Goal: Navigation & Orientation: Find specific page/section

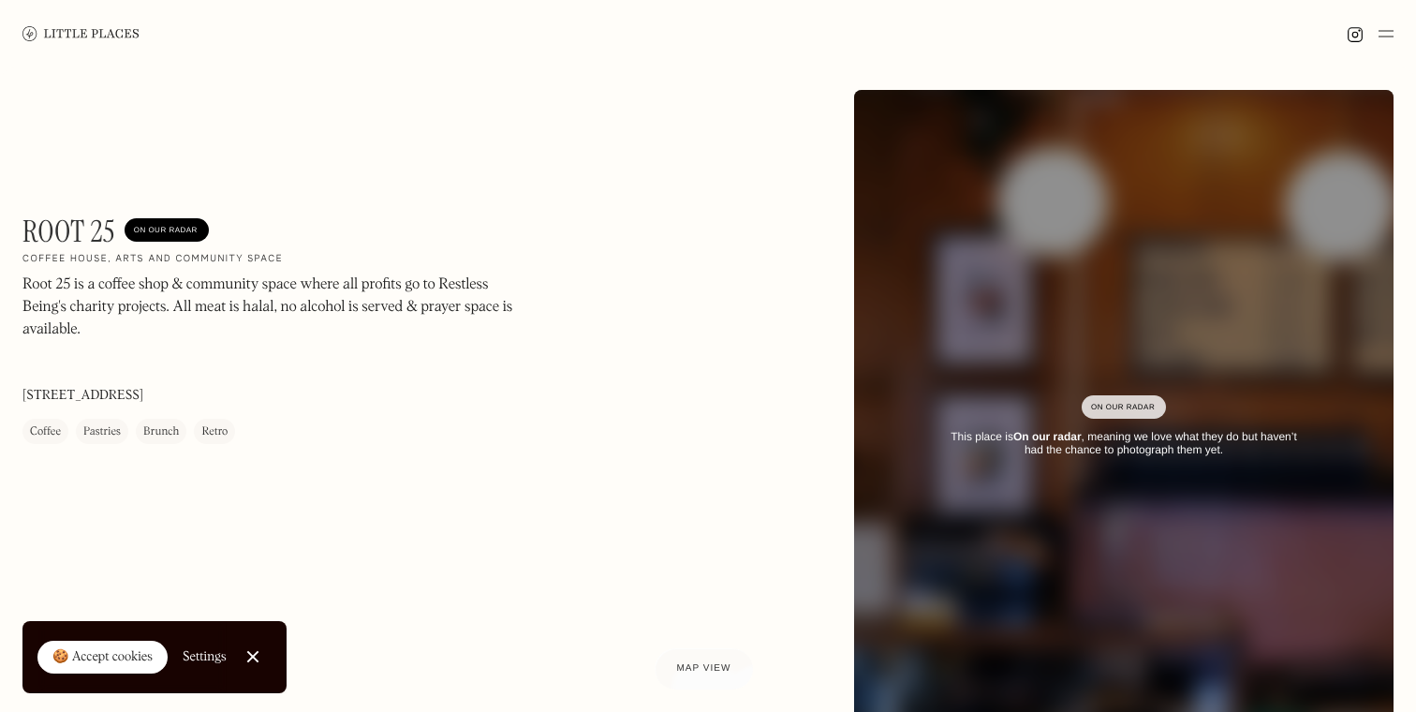
drag, startPoint x: 12, startPoint y: 285, endPoint x: 94, endPoint y: 300, distance: 82.8
click at [94, 300] on div "Root 25 On Our Radar Coffee house, arts and community space Root 25 is a coffee…" at bounding box center [708, 426] width 1416 height 719
click at [94, 300] on p "Root 25 is a coffee shop & community space where all profits go to Restless Bei…" at bounding box center [275, 306] width 506 height 67
drag, startPoint x: 23, startPoint y: 279, endPoint x: 62, endPoint y: 294, distance: 41.2
click at [62, 287] on p "Root 25 is a coffee shop & community space where all profits go to Restless Bei…" at bounding box center [275, 306] width 506 height 67
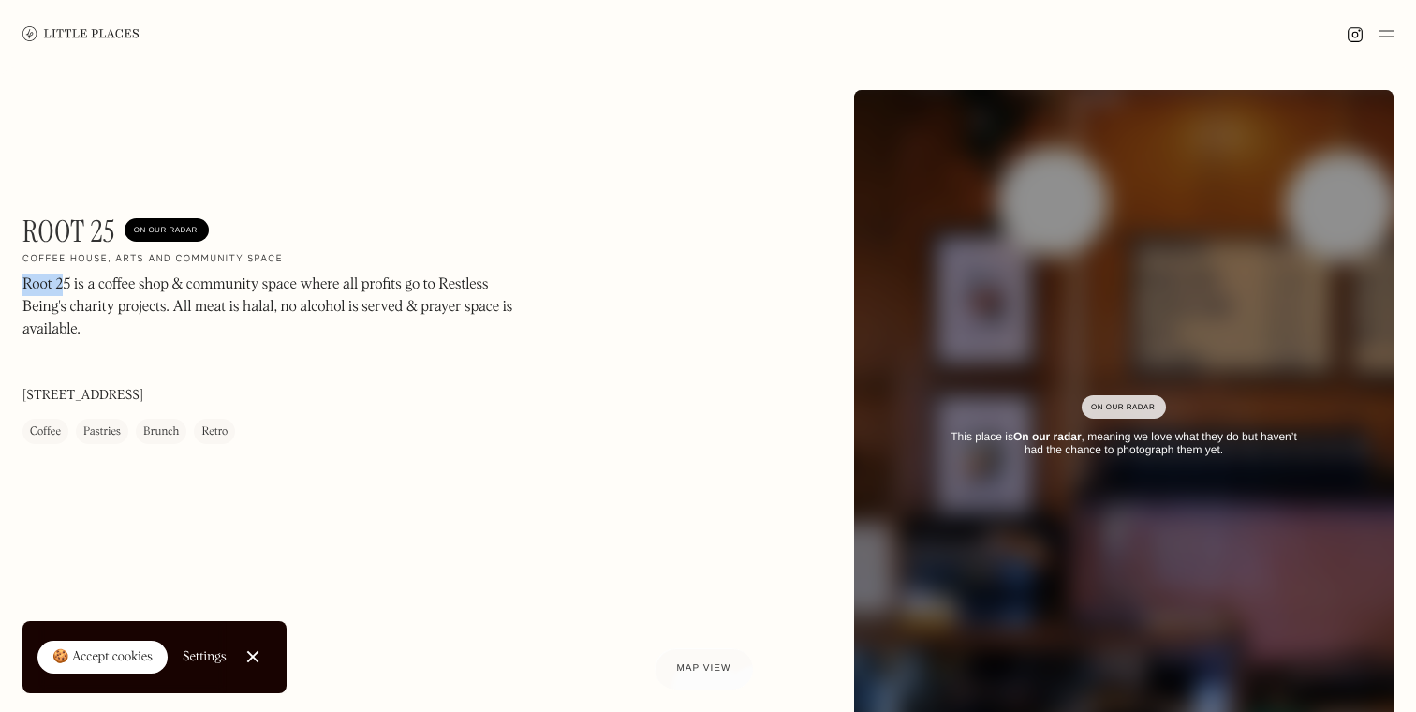
click at [75, 21] on link at bounding box center [80, 33] width 117 height 67
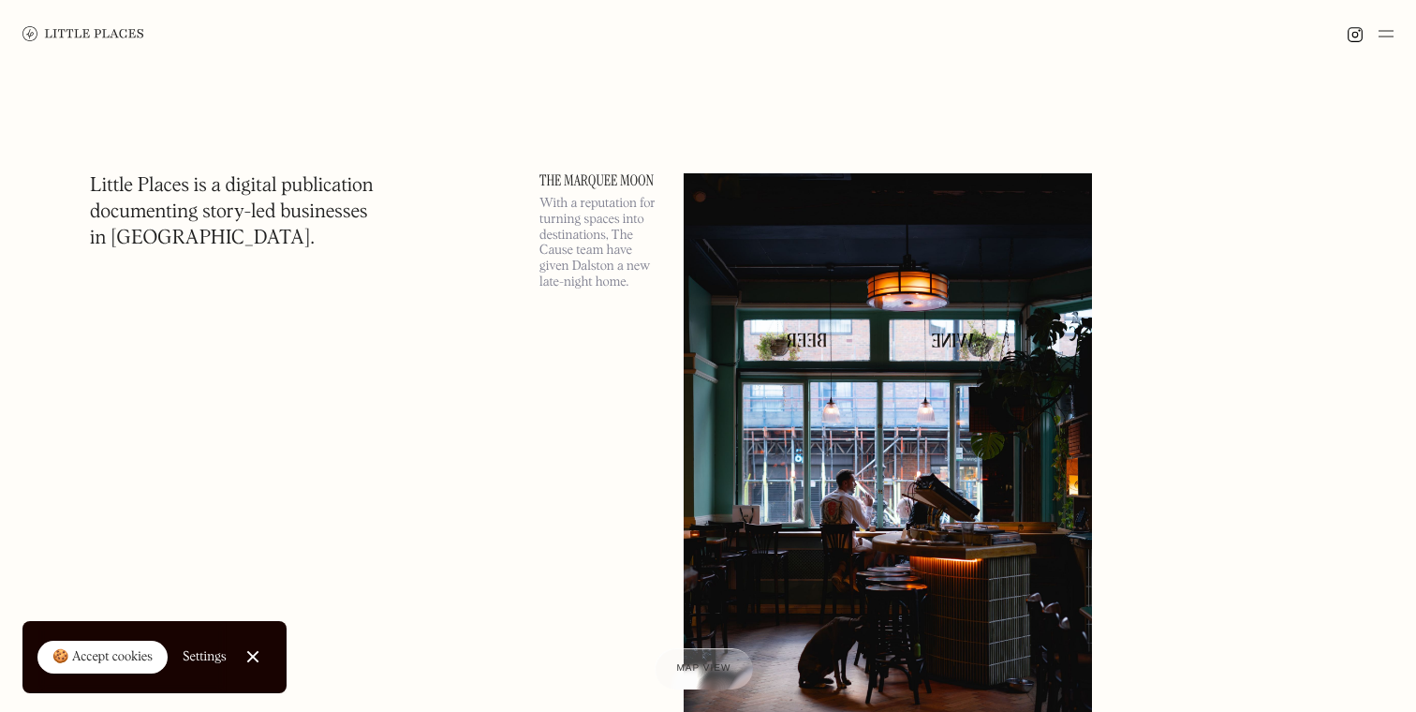
scroll to position [10, 0]
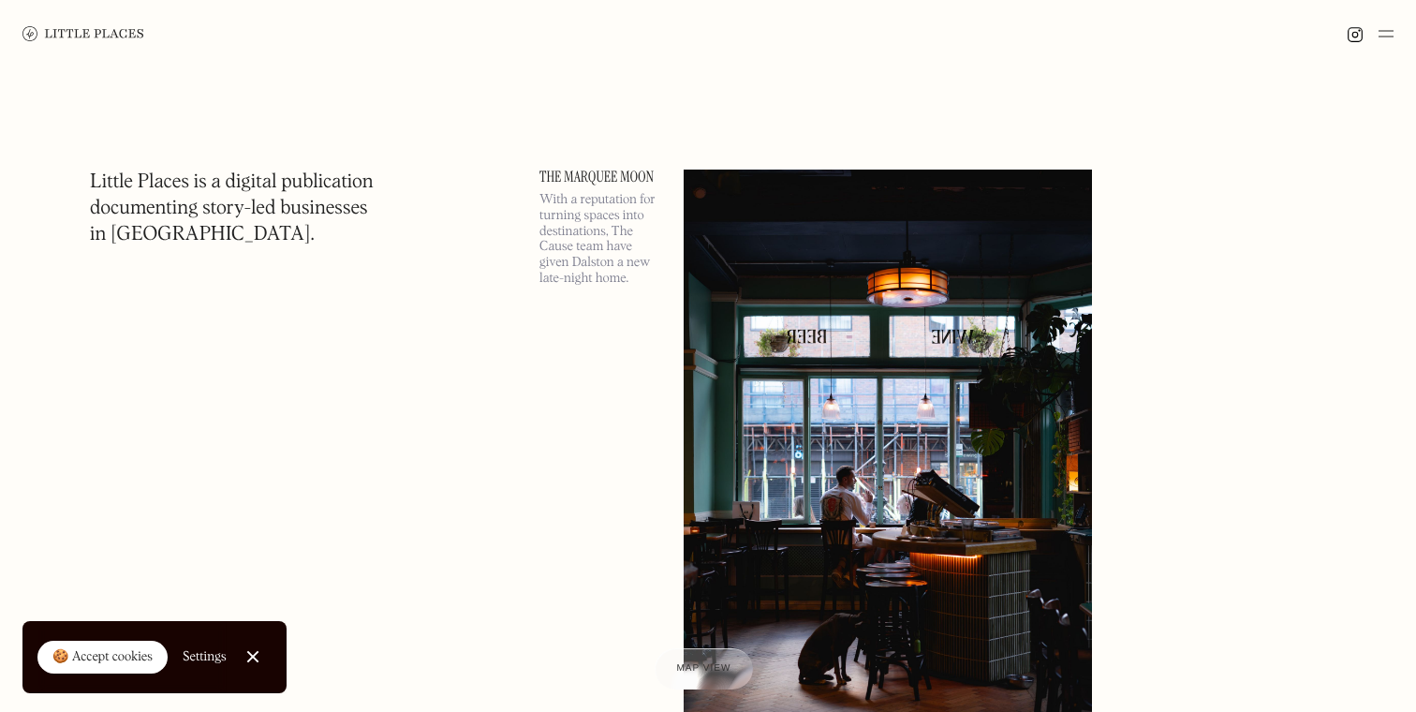
click at [592, 202] on p "With a reputation for turning spaces into destinations, The Cause team have giv…" at bounding box center [600, 239] width 122 height 95
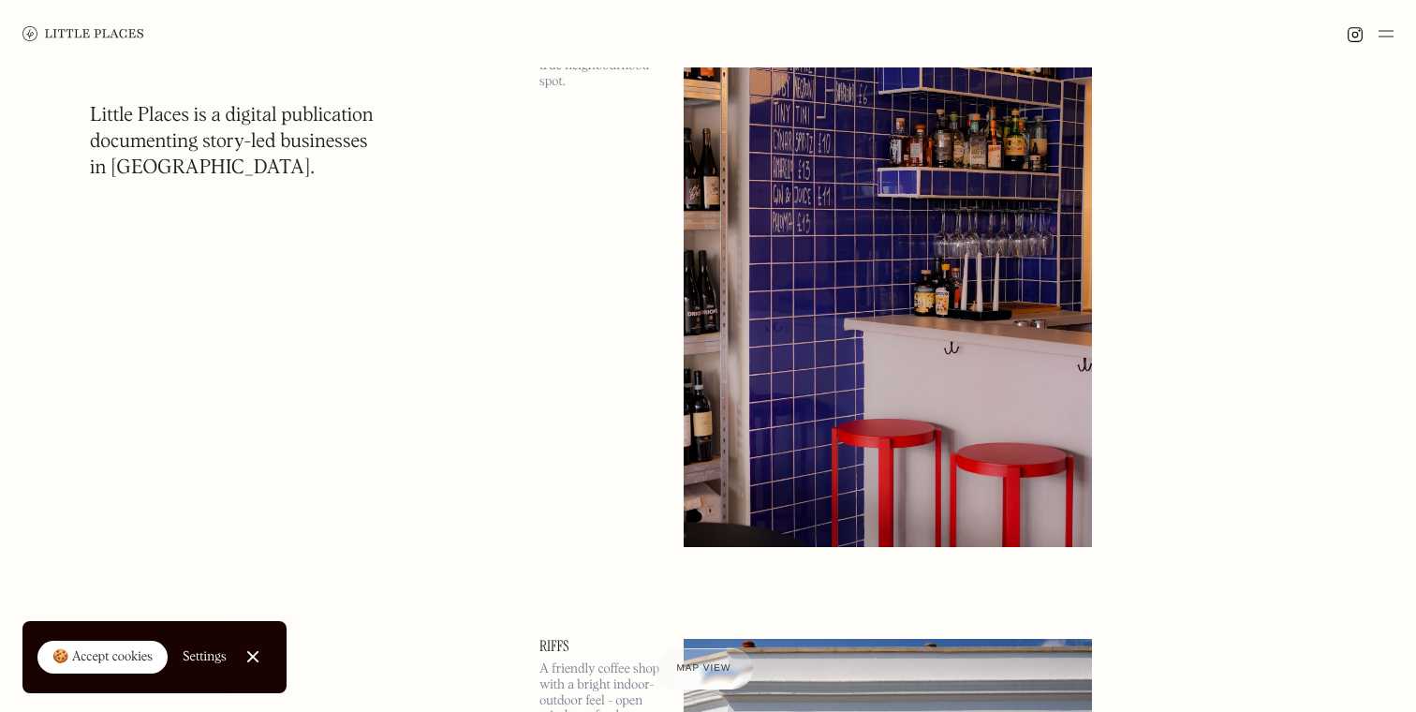
scroll to position [5327, 0]
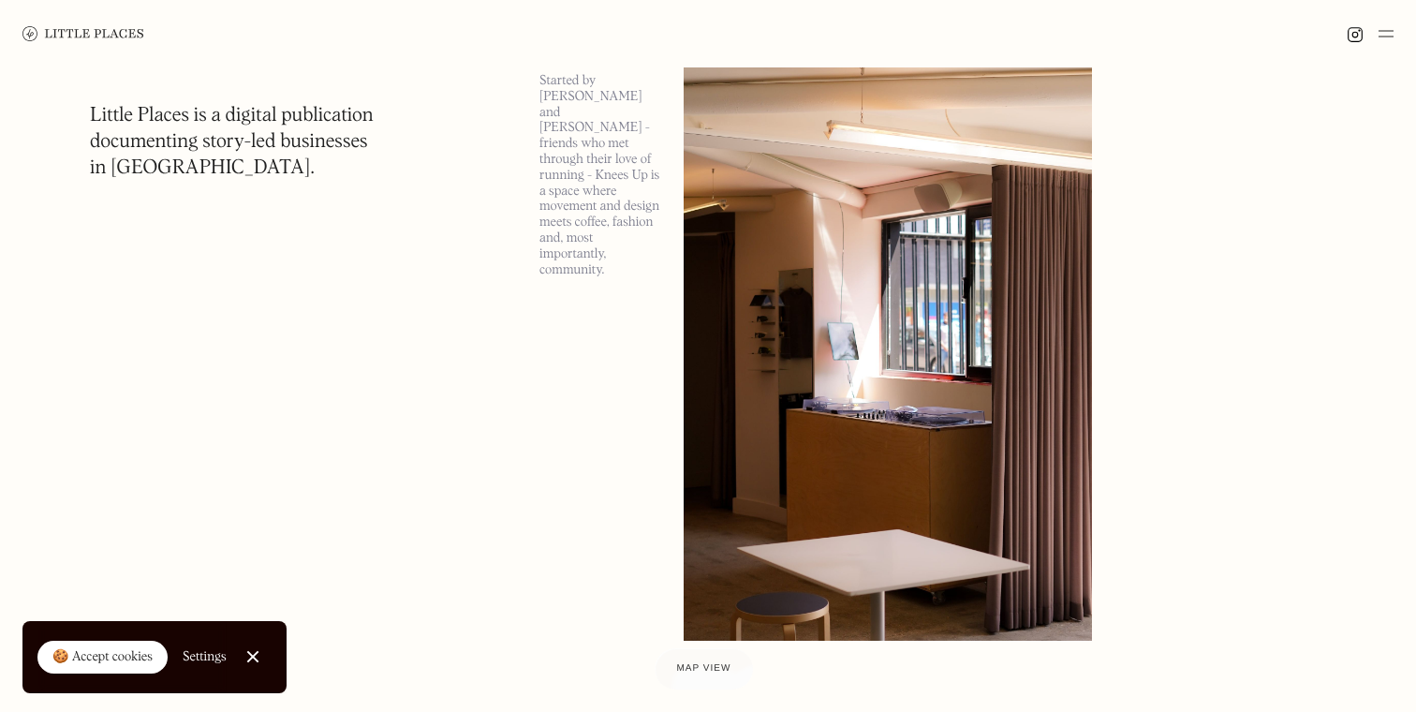
scroll to position [11699, 0]
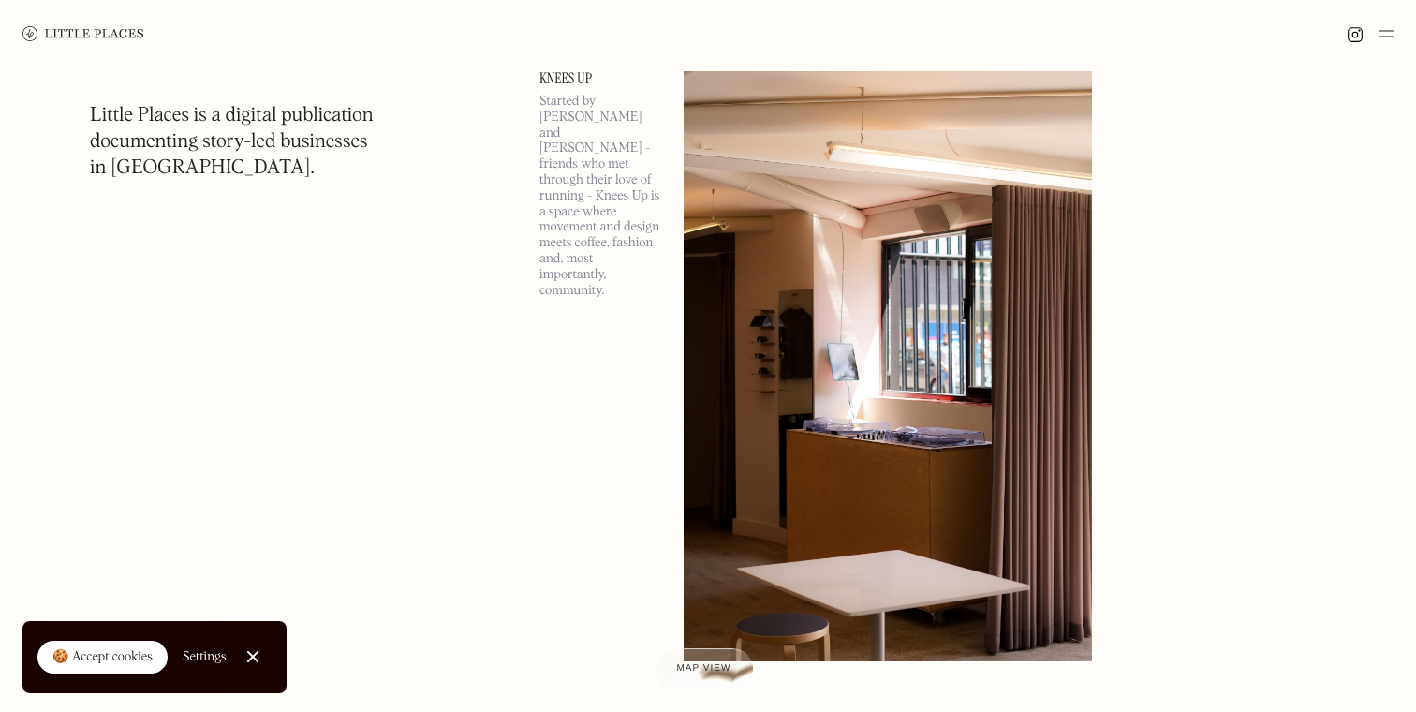
click at [579, 72] on link "Knees Up" at bounding box center [600, 78] width 122 height 15
click at [0, 0] on div at bounding box center [0, 0] width 0 height 0
click at [579, 72] on link "Knees Up" at bounding box center [600, 78] width 122 height 15
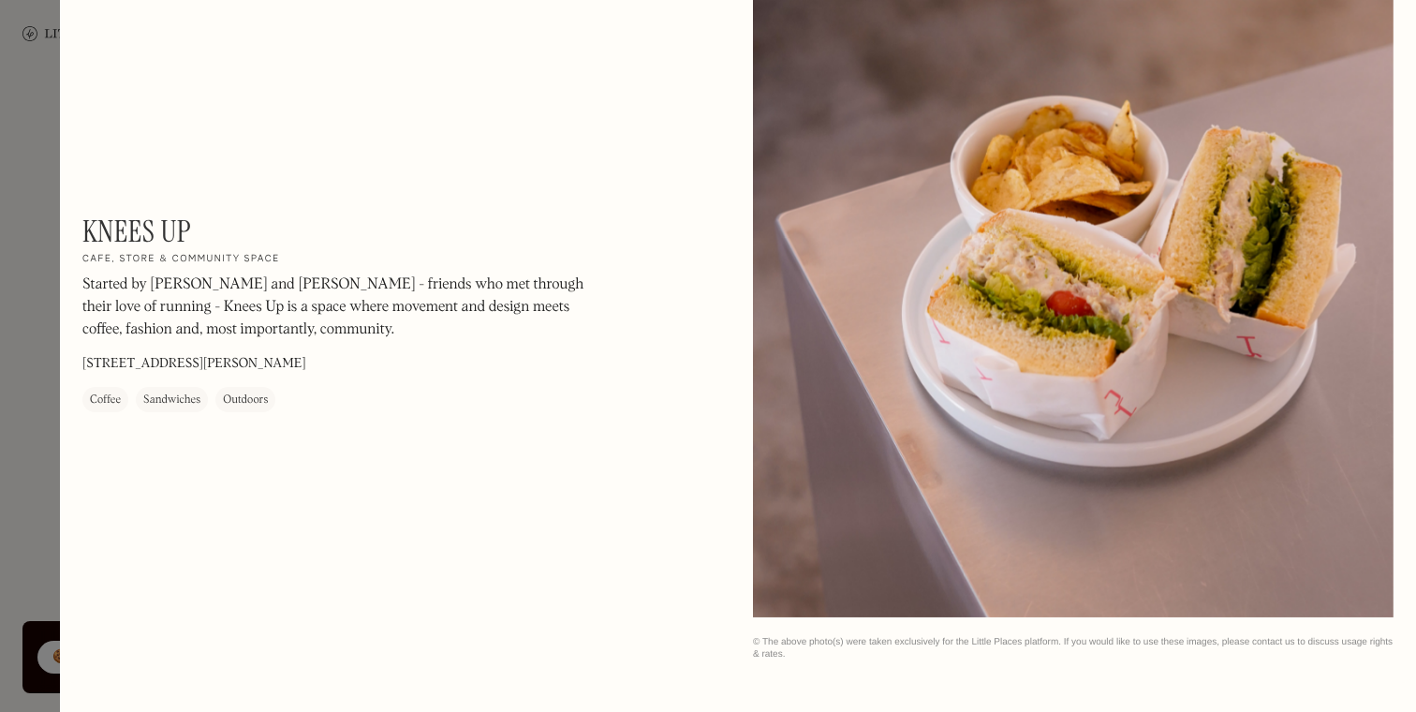
scroll to position [2251, 0]
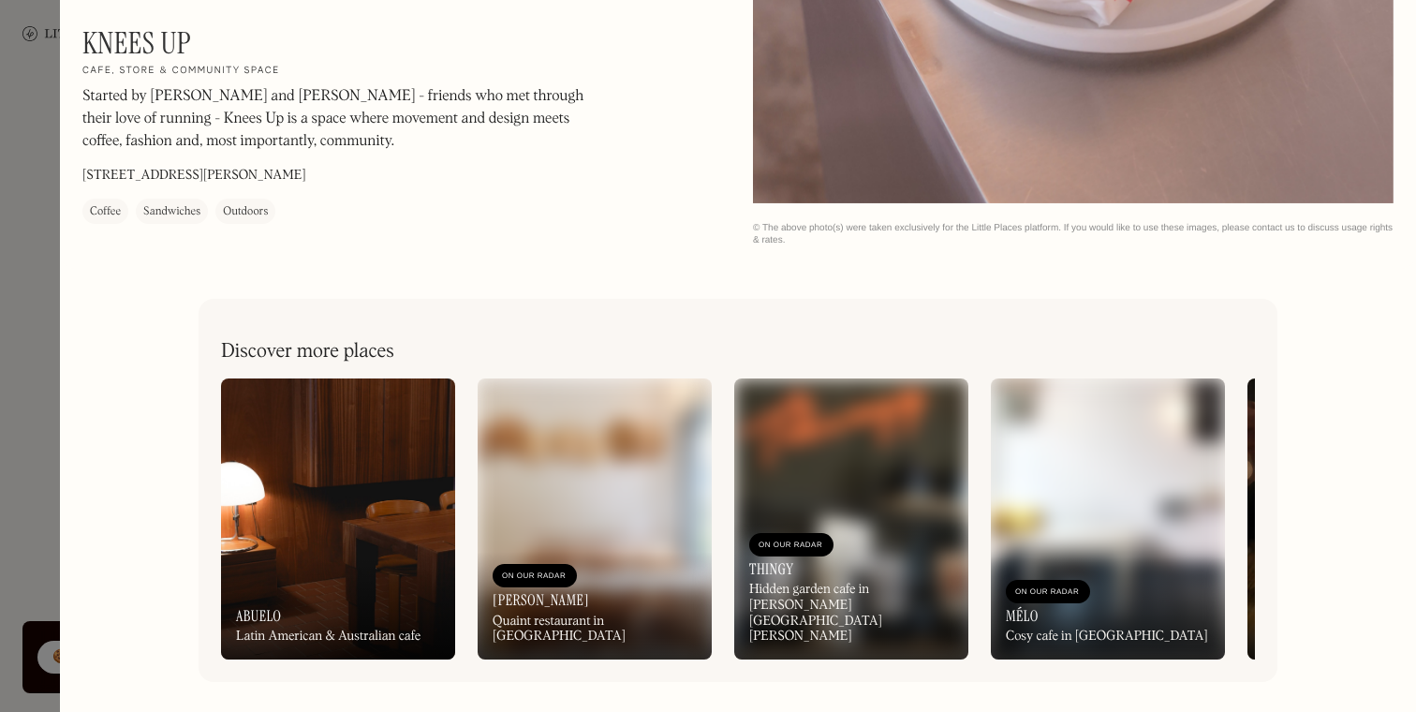
click at [26, 403] on div at bounding box center [708, 356] width 1416 height 712
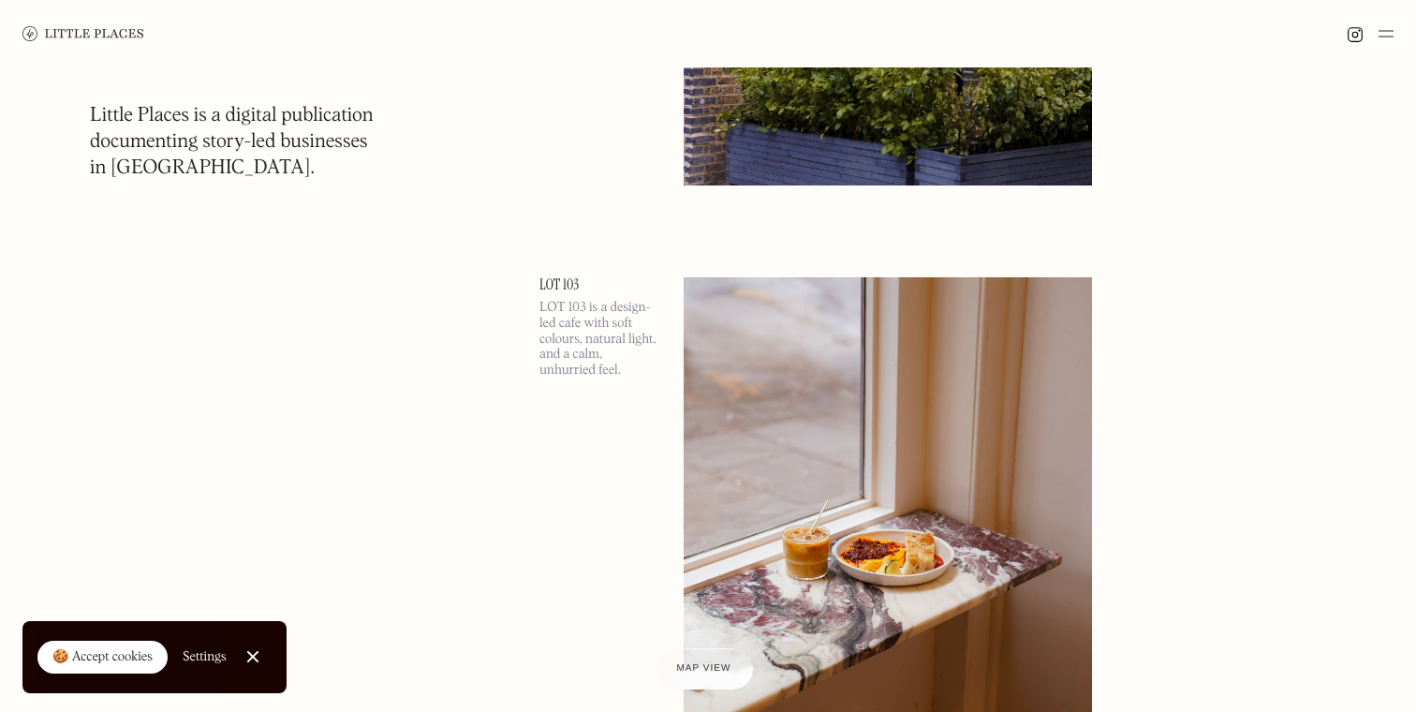
scroll to position [15598, 0]
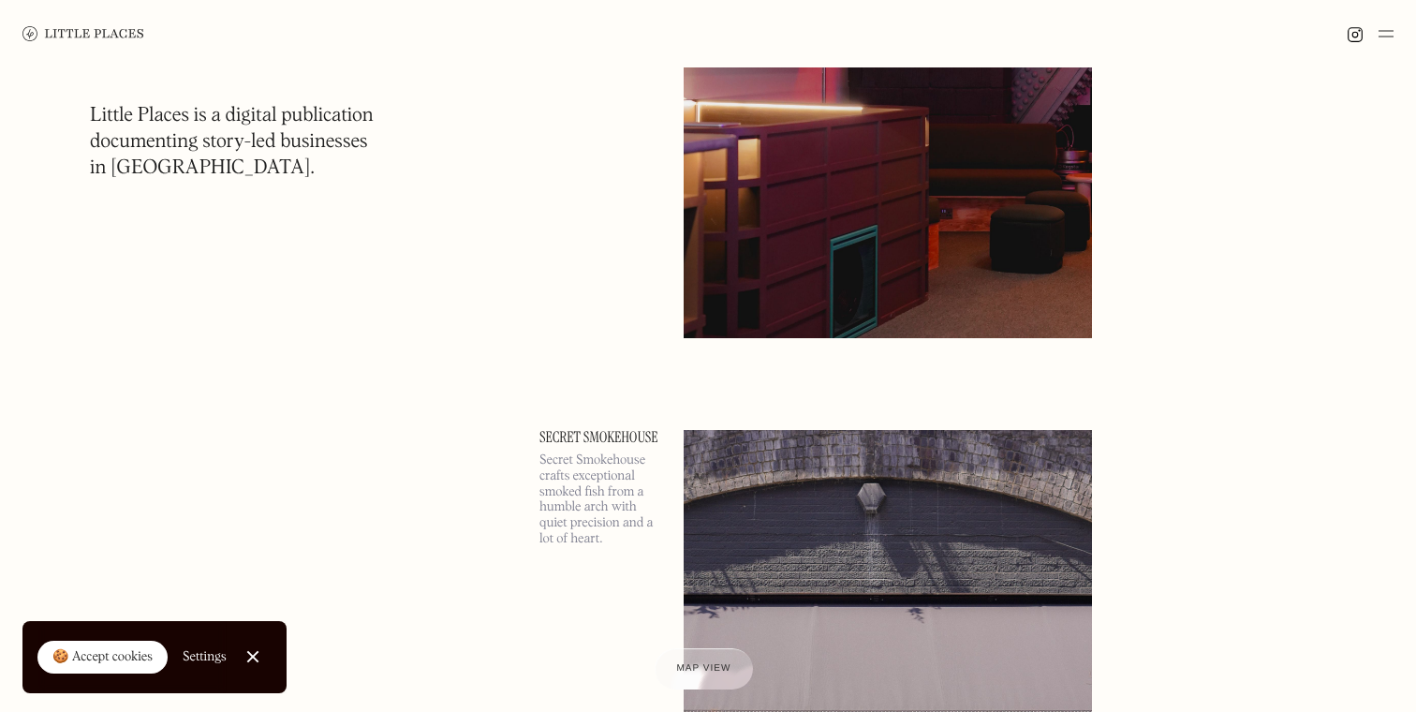
scroll to position [17719, 0]
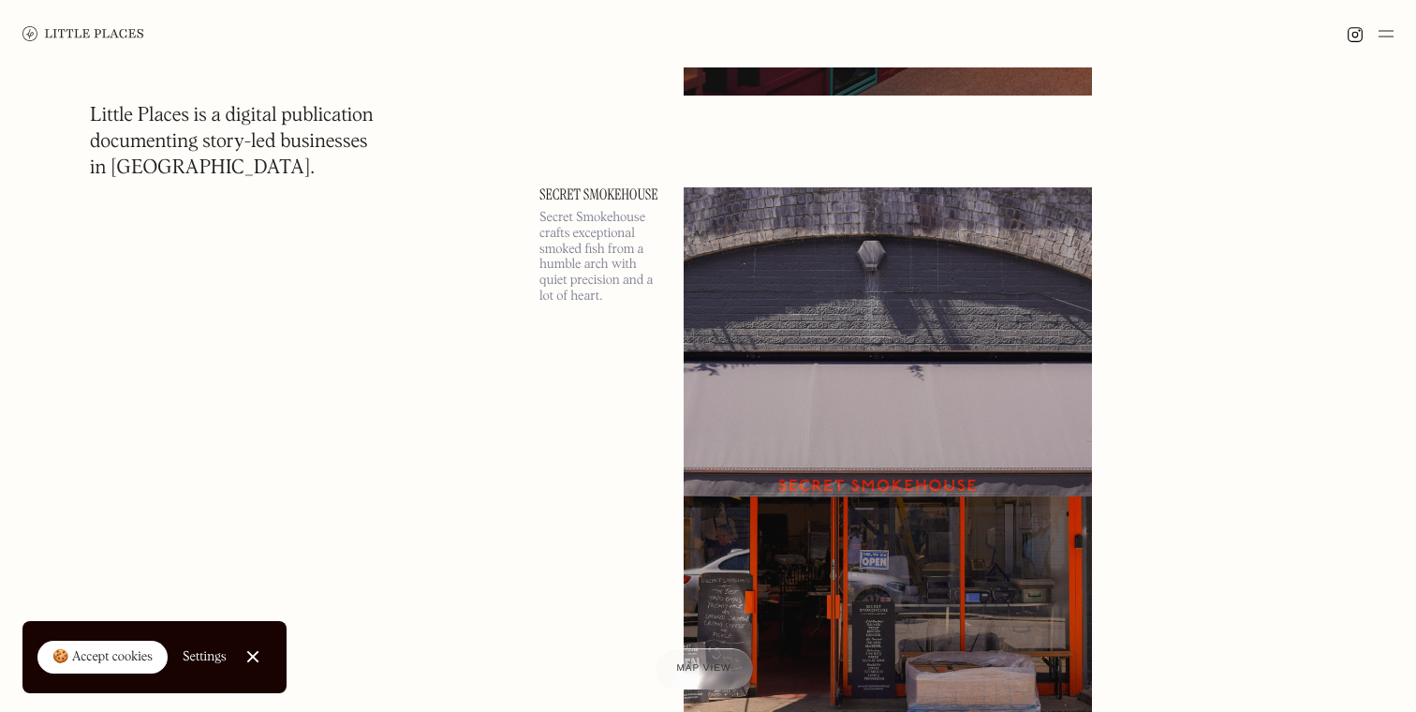
click at [555, 299] on p "Secret Smokehouse crafts exceptional smoked fish from a humble arch with quiet …" at bounding box center [600, 257] width 122 height 95
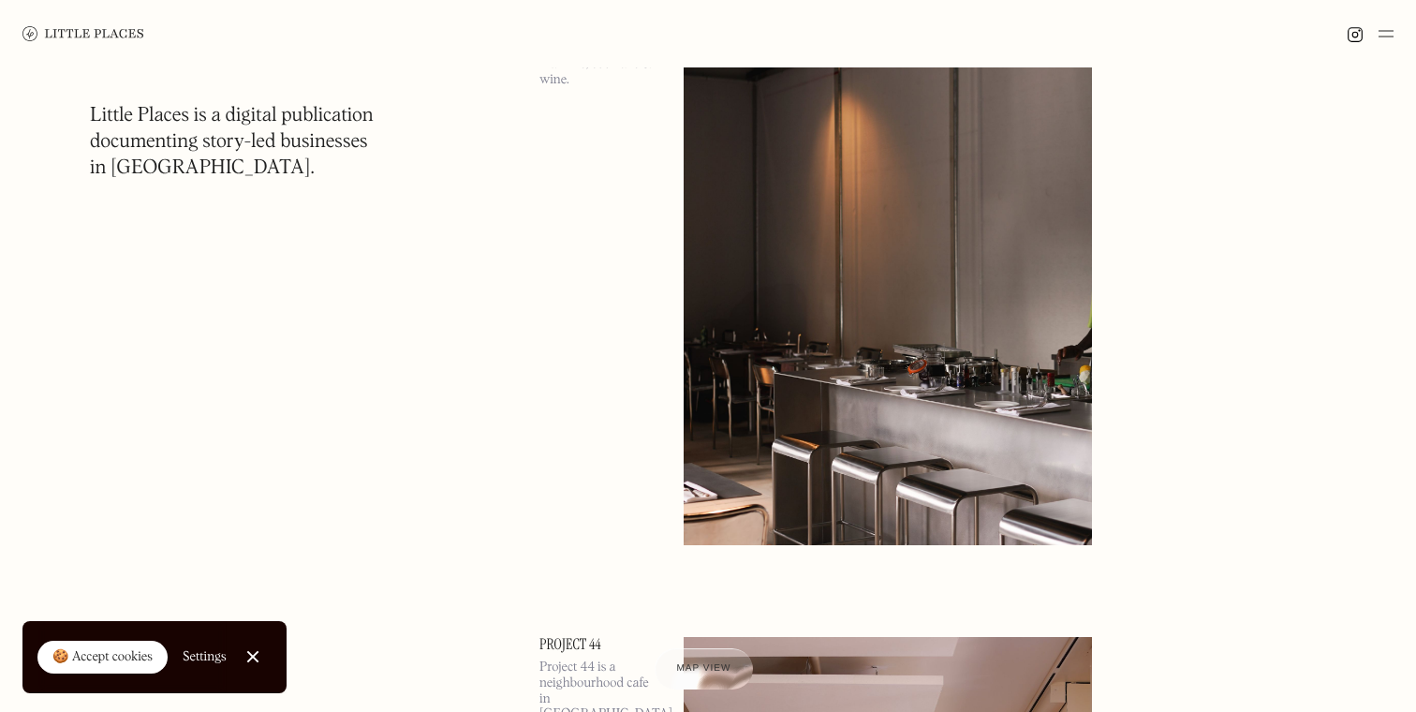
scroll to position [19319, 0]
